Goal: Navigation & Orientation: Find specific page/section

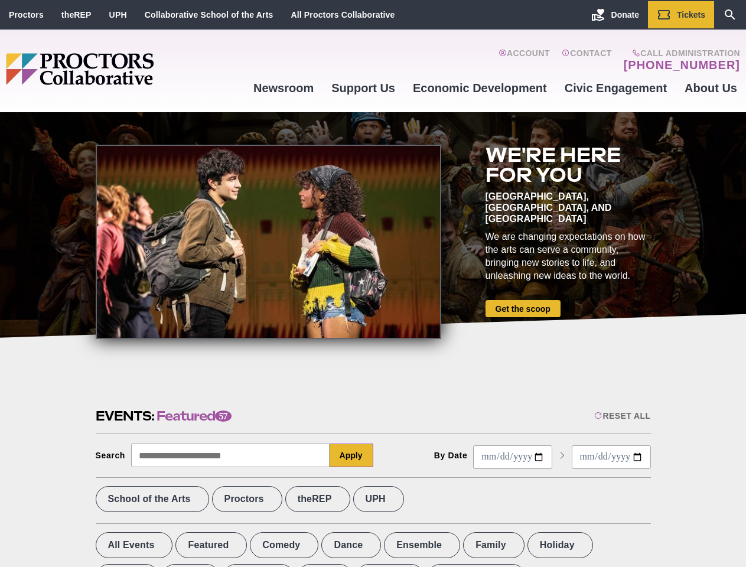
click at [373, 283] on div at bounding box center [268, 242] width 345 height 194
click at [621, 416] on div "Reset All" at bounding box center [622, 415] width 56 height 9
click at [351, 455] on button "Apply" at bounding box center [352, 455] width 44 height 24
